Goal: Find specific page/section: Find specific page/section

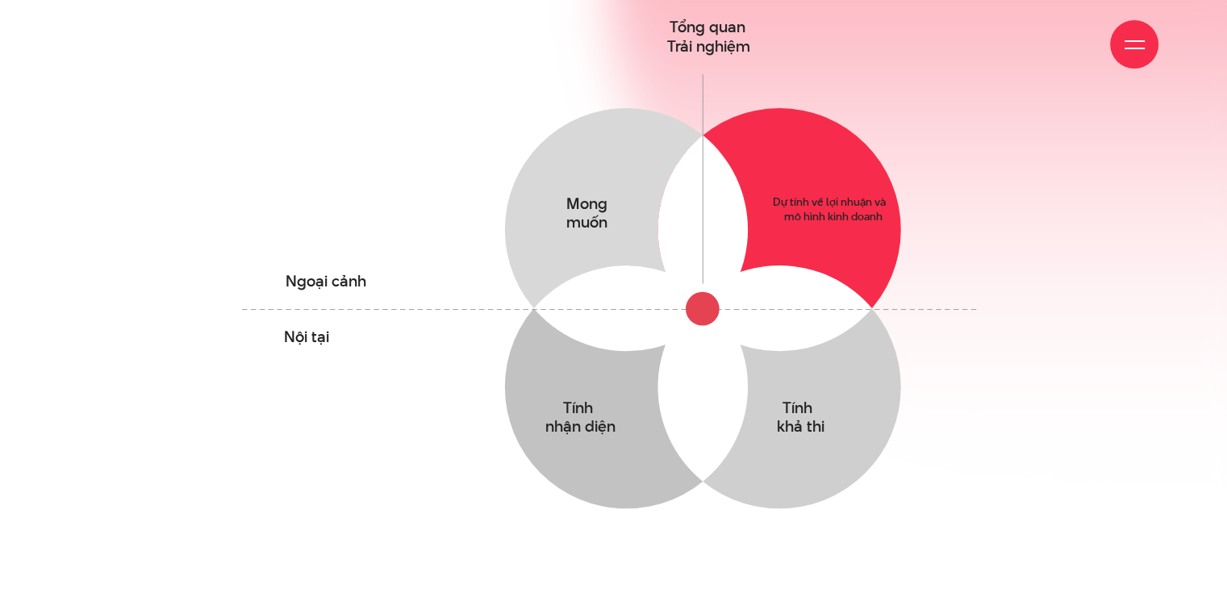
scroll to position [564, 0]
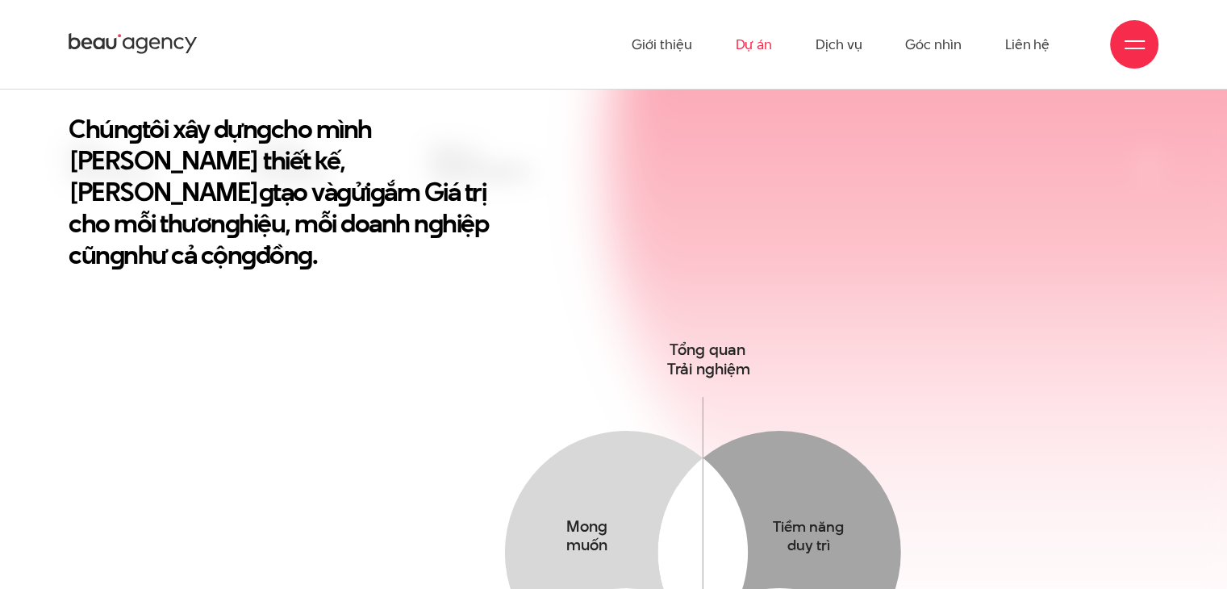
click at [761, 46] on link "Dự án" at bounding box center [753, 44] width 37 height 89
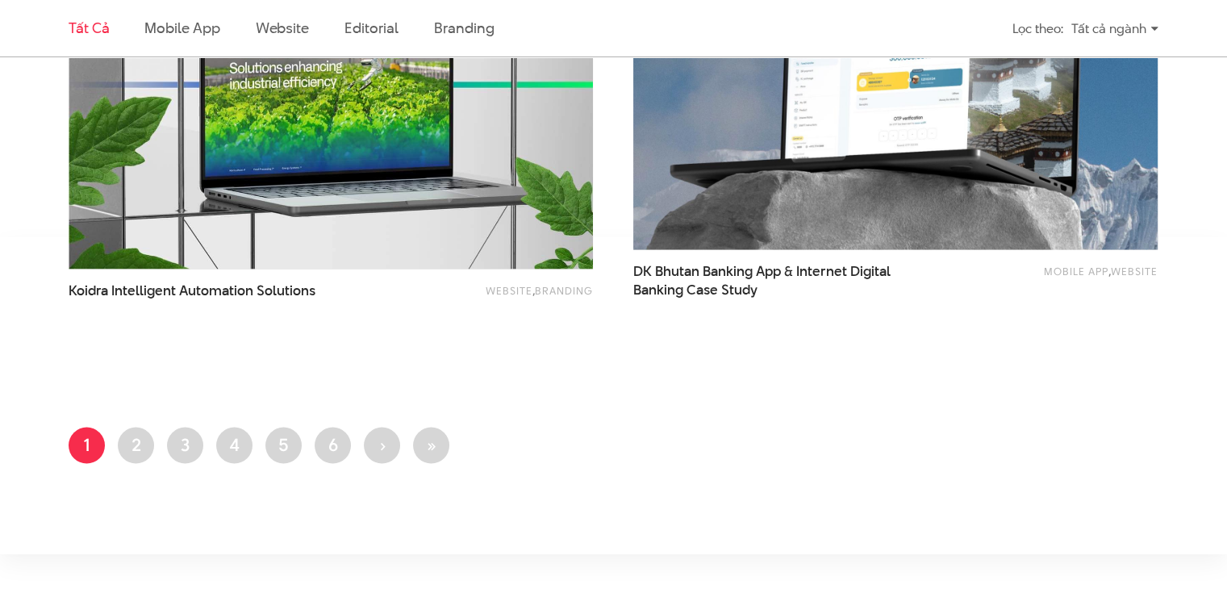
scroll to position [3145, 0]
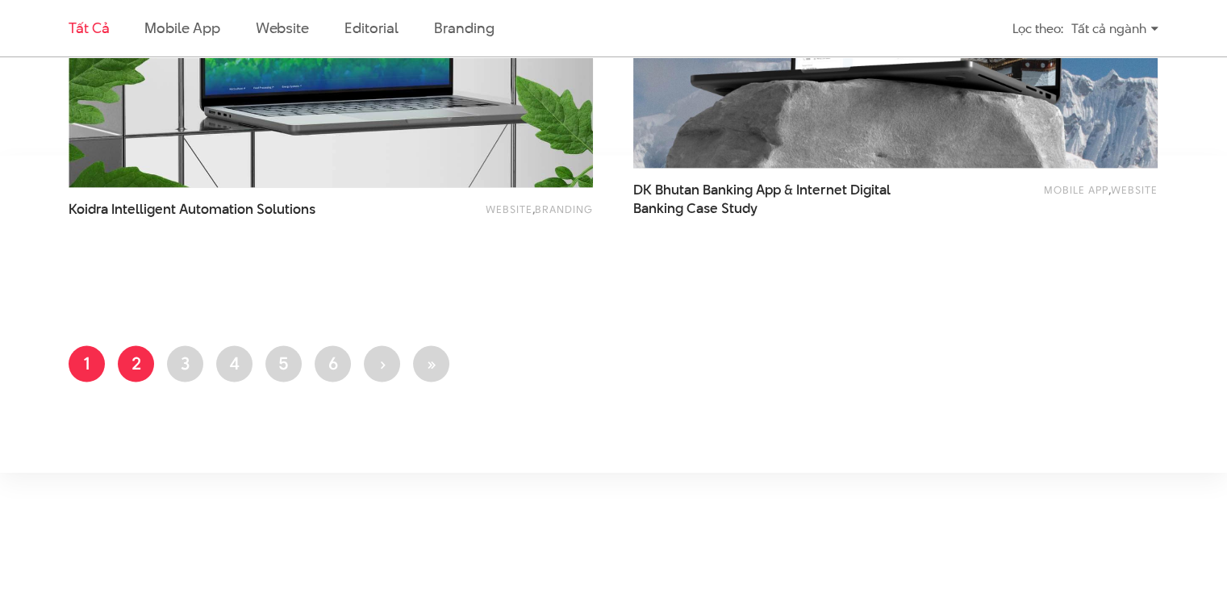
click at [129, 362] on link "Trang 2" at bounding box center [136, 364] width 36 height 36
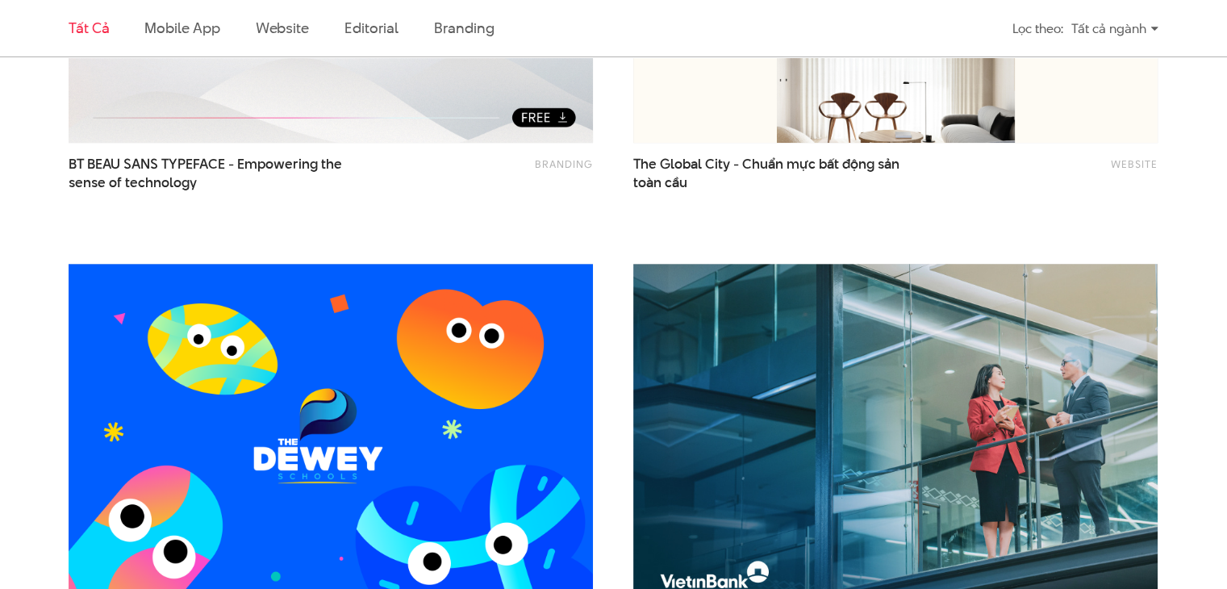
scroll to position [1048, 0]
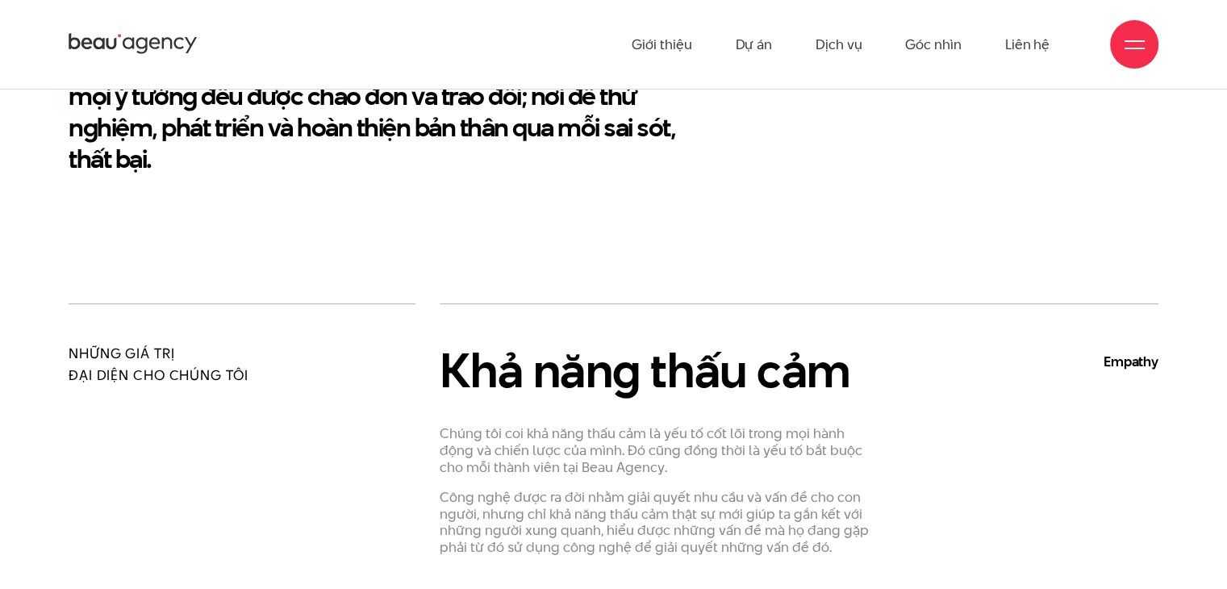
scroll to position [323, 0]
